Goal: Task Accomplishment & Management: Manage account settings

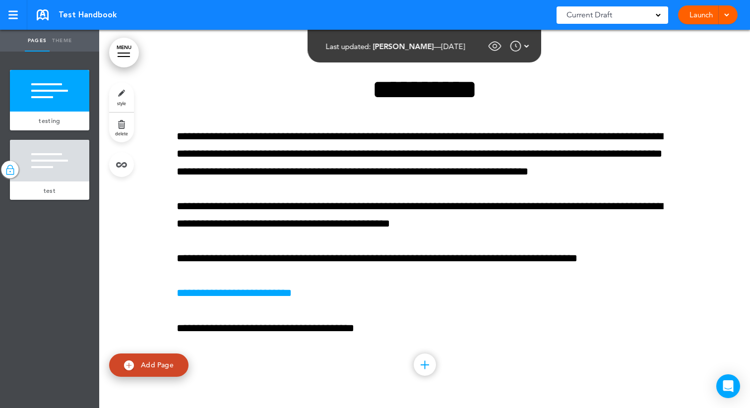
click at [733, 17] on div "Launch Launch Request Approval Preview Draft" at bounding box center [707, 14] width 59 height 19
click at [729, 15] on div at bounding box center [725, 14] width 10 height 19
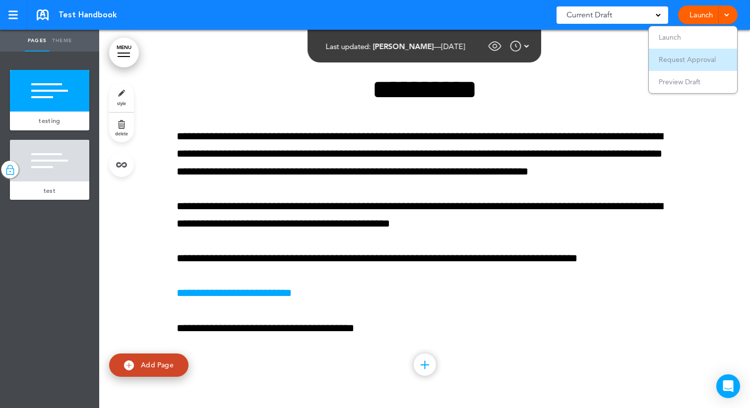
click at [690, 56] on span "Request Approval" at bounding box center [686, 59] width 57 height 9
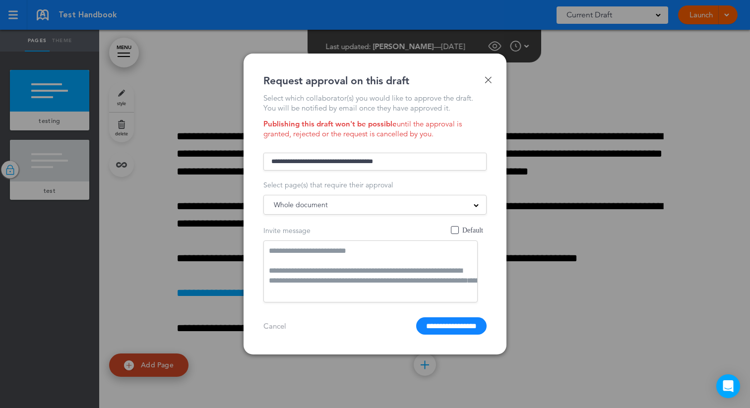
click at [485, 77] on link "Done" at bounding box center [487, 79] width 7 height 7
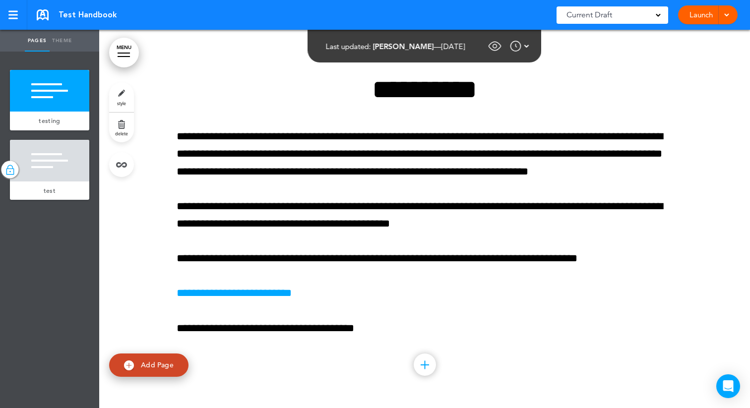
click at [726, 17] on div at bounding box center [725, 14] width 10 height 19
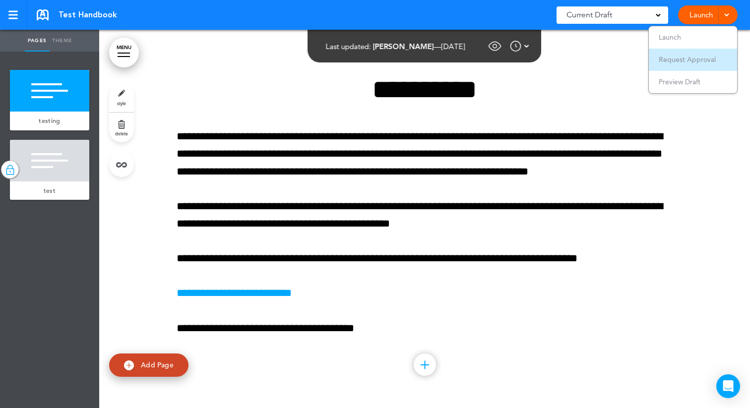
click at [688, 58] on span "Request Approval" at bounding box center [686, 59] width 57 height 9
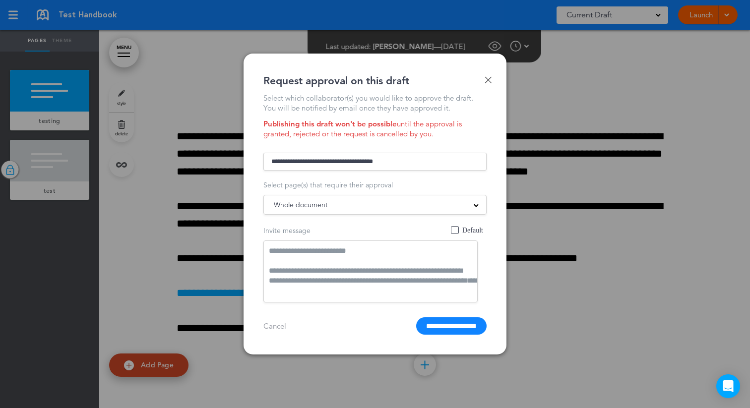
click at [401, 160] on input "text" at bounding box center [374, 162] width 223 height 18
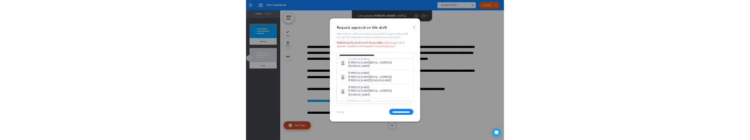
scroll to position [177, 0]
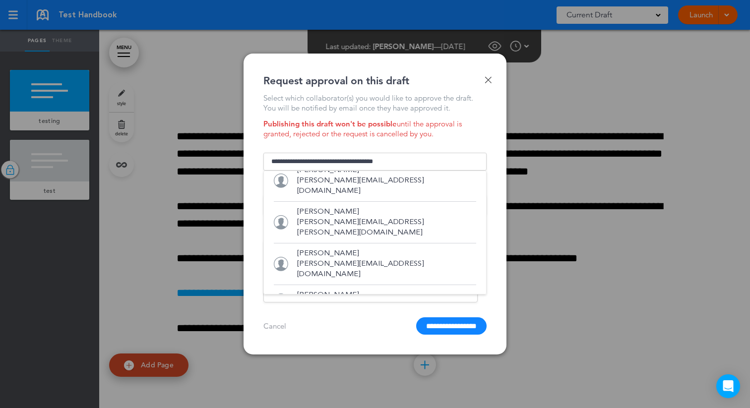
click at [326, 300] on p "rose@airmason.com" at bounding box center [361, 305] width 128 height 10
type input "**********"
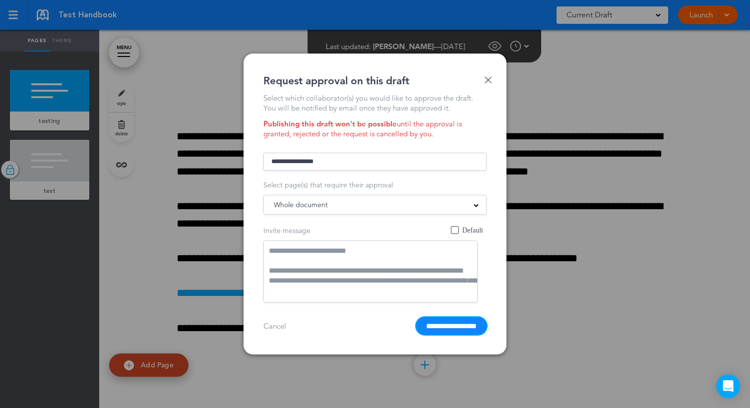
click at [423, 326] on input "**********" at bounding box center [451, 325] width 70 height 17
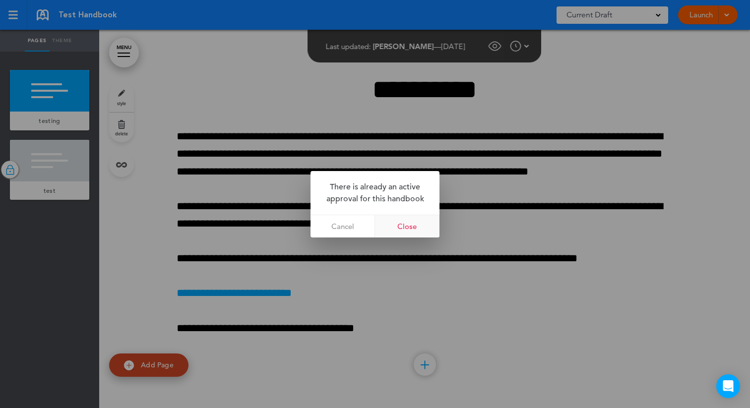
click at [396, 227] on link "Close" at bounding box center [407, 226] width 64 height 22
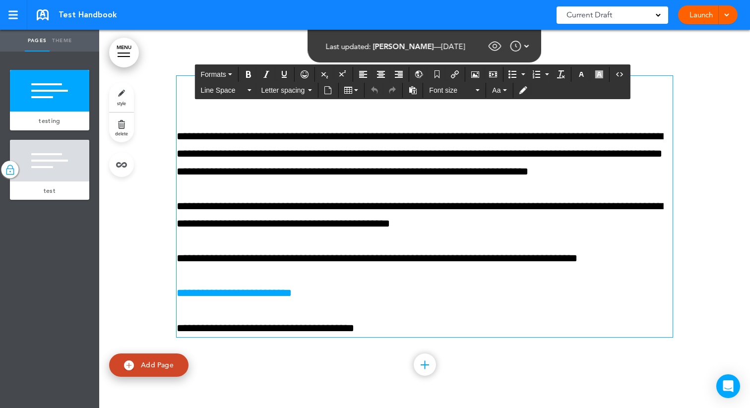
click at [692, 183] on div at bounding box center [424, 219] width 650 height 378
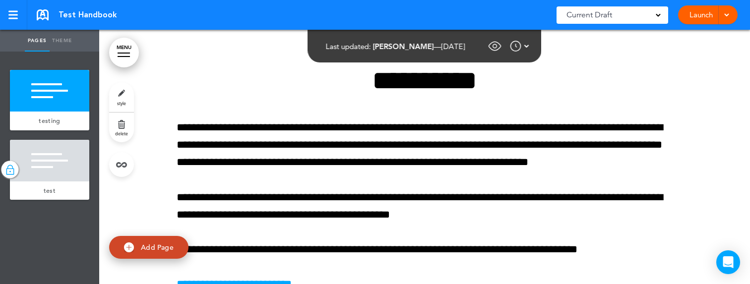
click at [725, 11] on span at bounding box center [726, 14] width 6 height 6
